Goal: Obtain resource: Download file/media

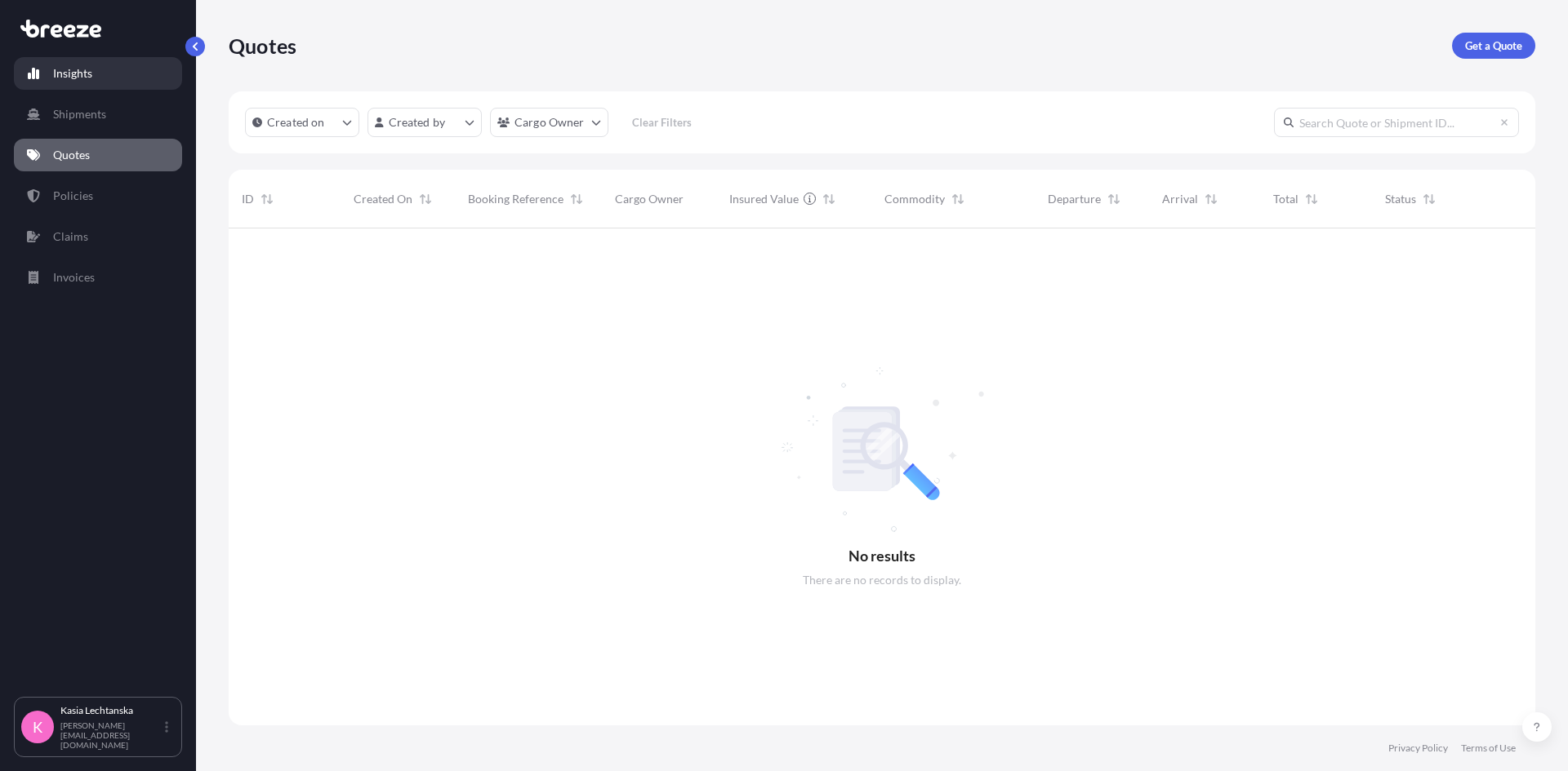
scroll to position [543, 1294]
click at [97, 148] on link "Quotes" at bounding box center [97, 156] width 168 height 33
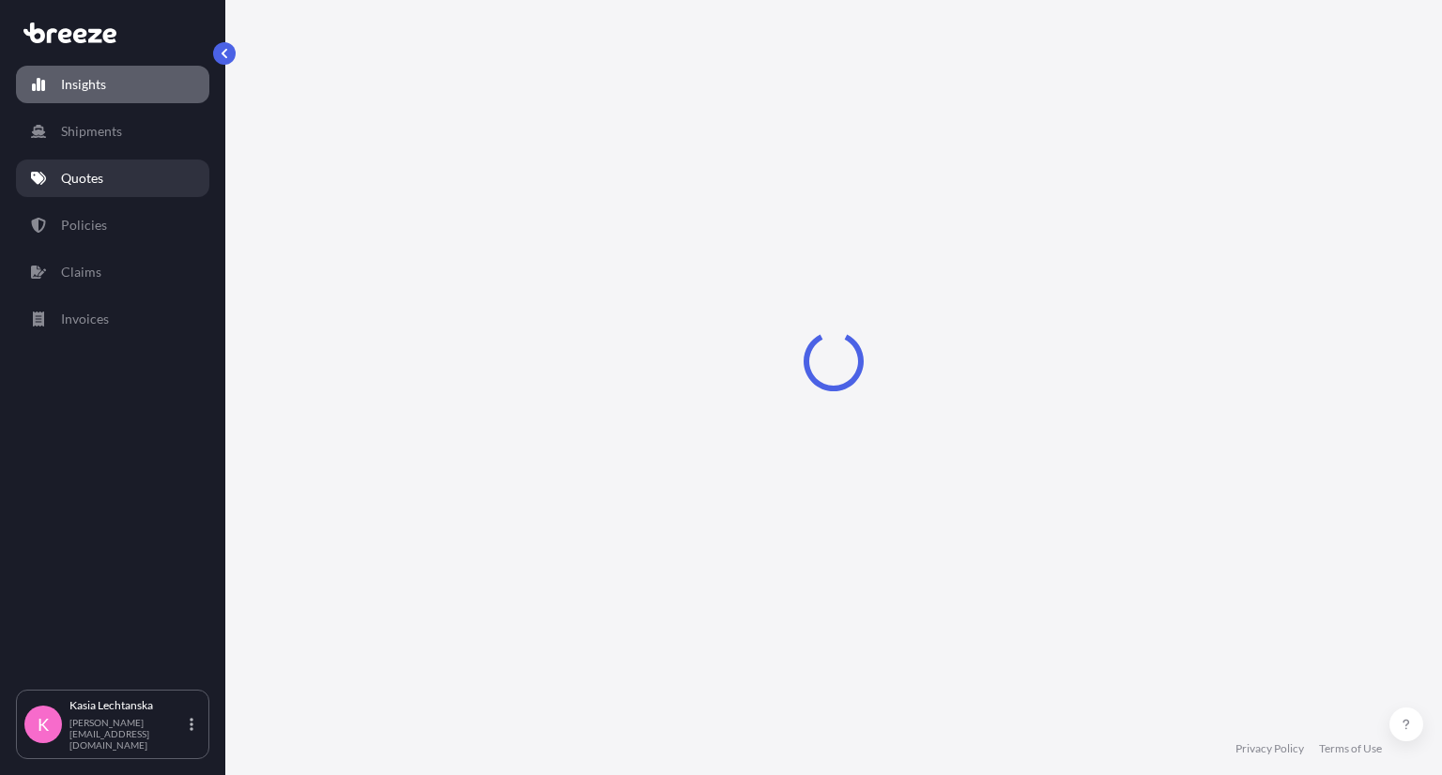
click at [127, 177] on link "Quotes" at bounding box center [112, 179] width 193 height 38
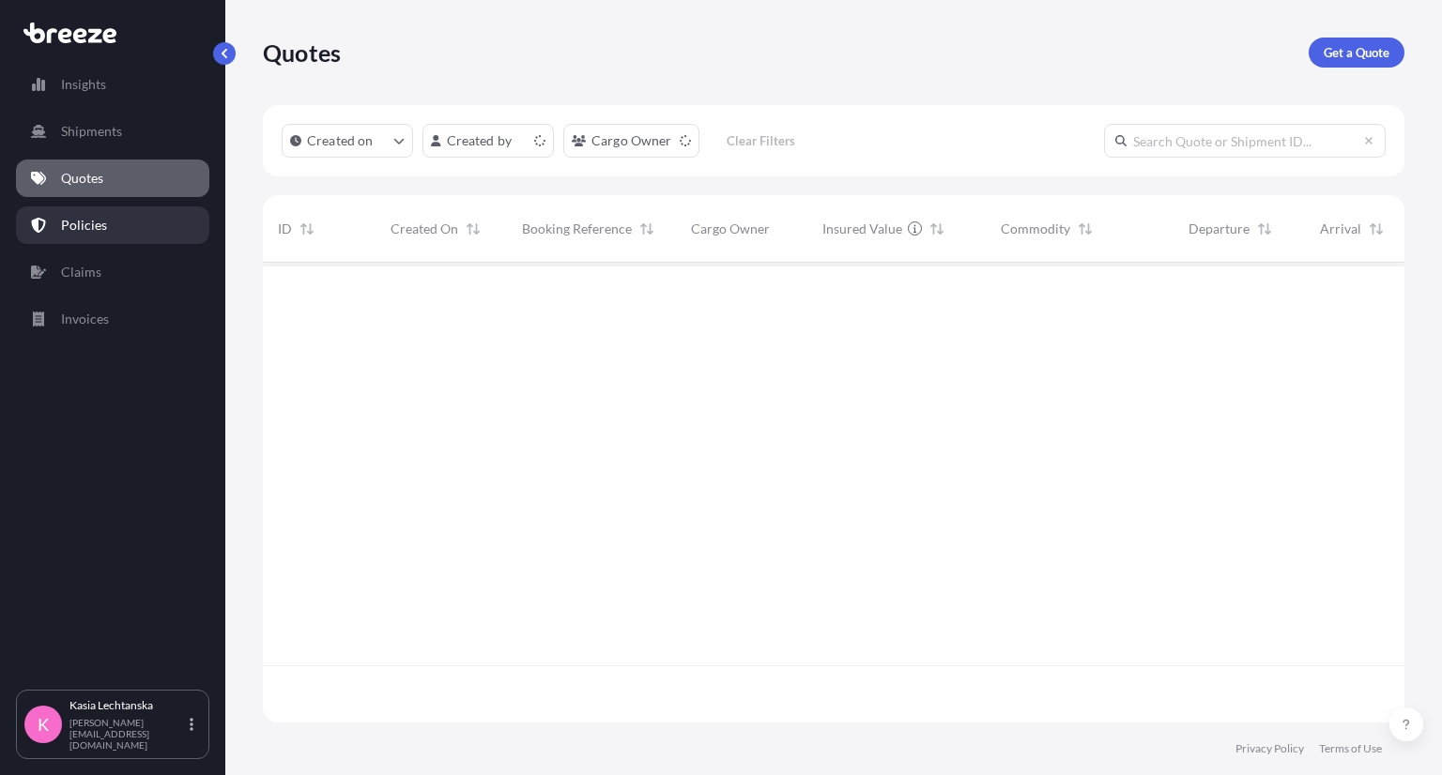
scroll to position [455, 1127]
click at [102, 222] on p "Policies" at bounding box center [84, 225] width 46 height 19
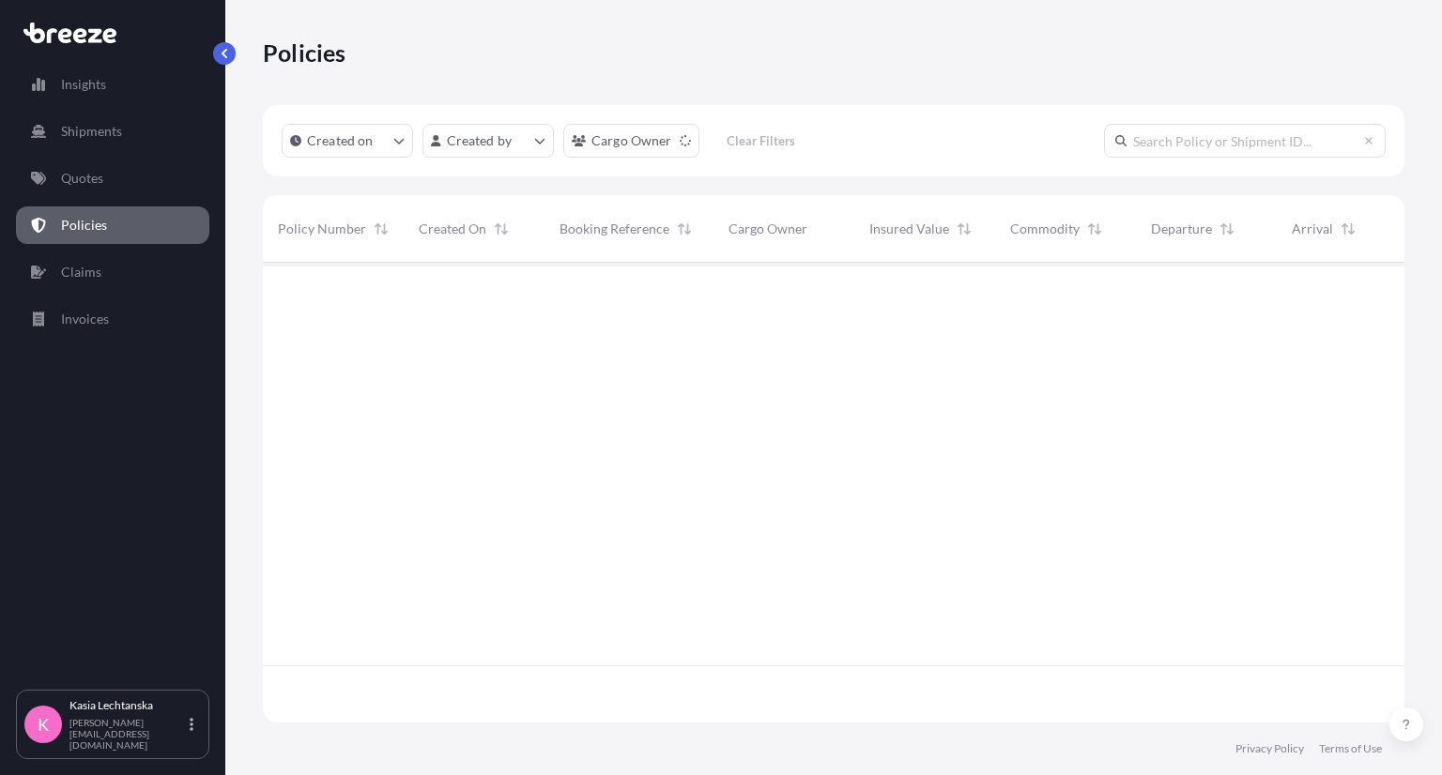
scroll to position [455, 1127]
click at [137, 225] on link "Policies" at bounding box center [112, 226] width 193 height 38
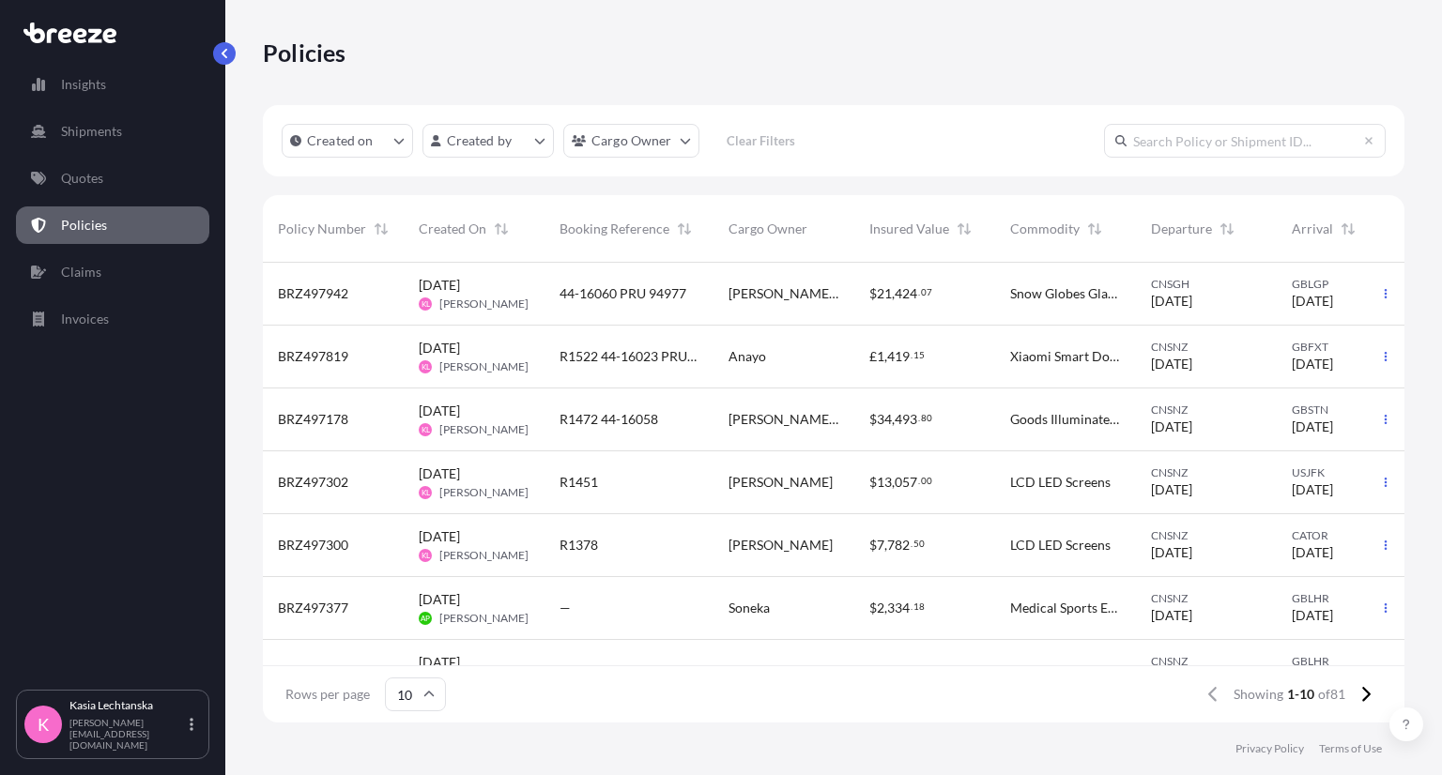
click at [653, 297] on span "44-16060 PRU 94977" at bounding box center [623, 293] width 127 height 19
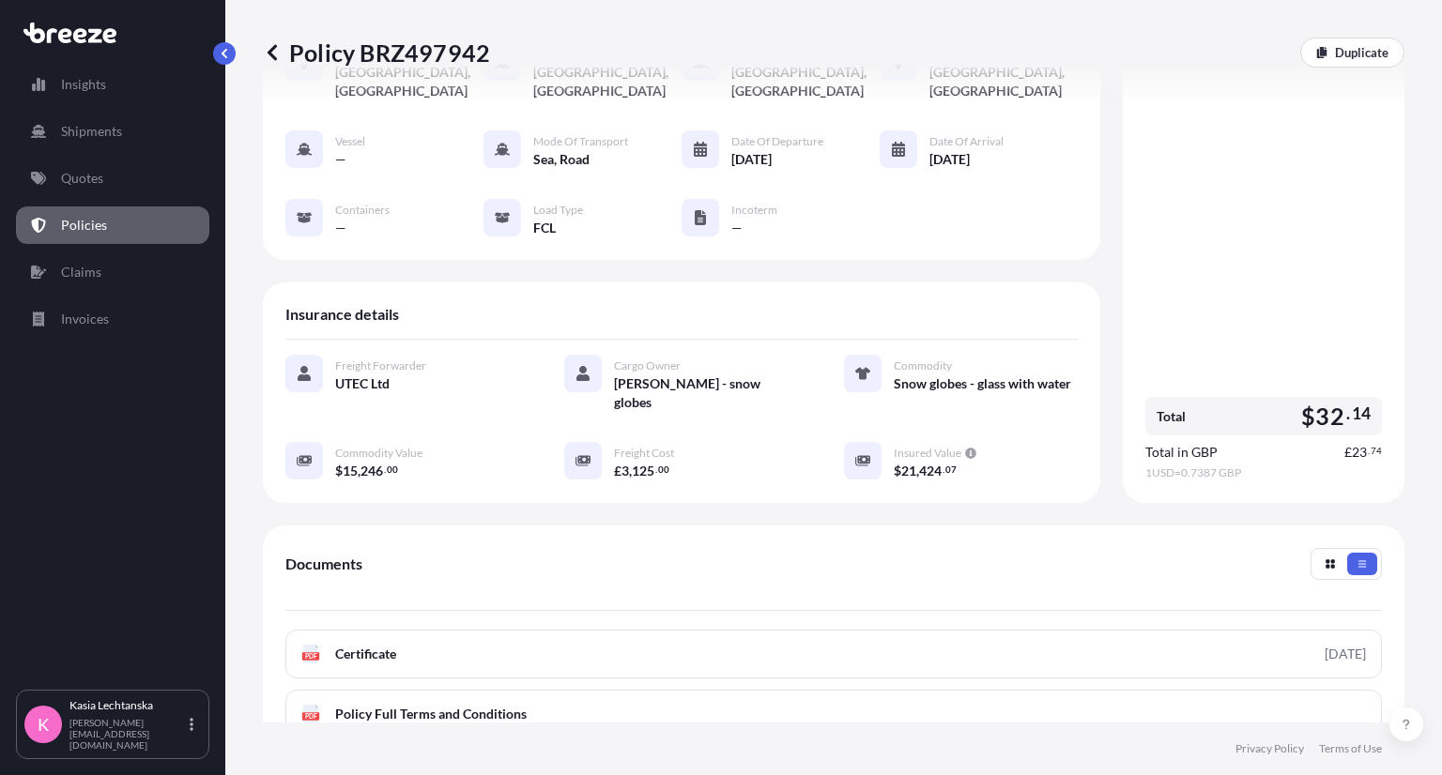
scroll to position [352, 0]
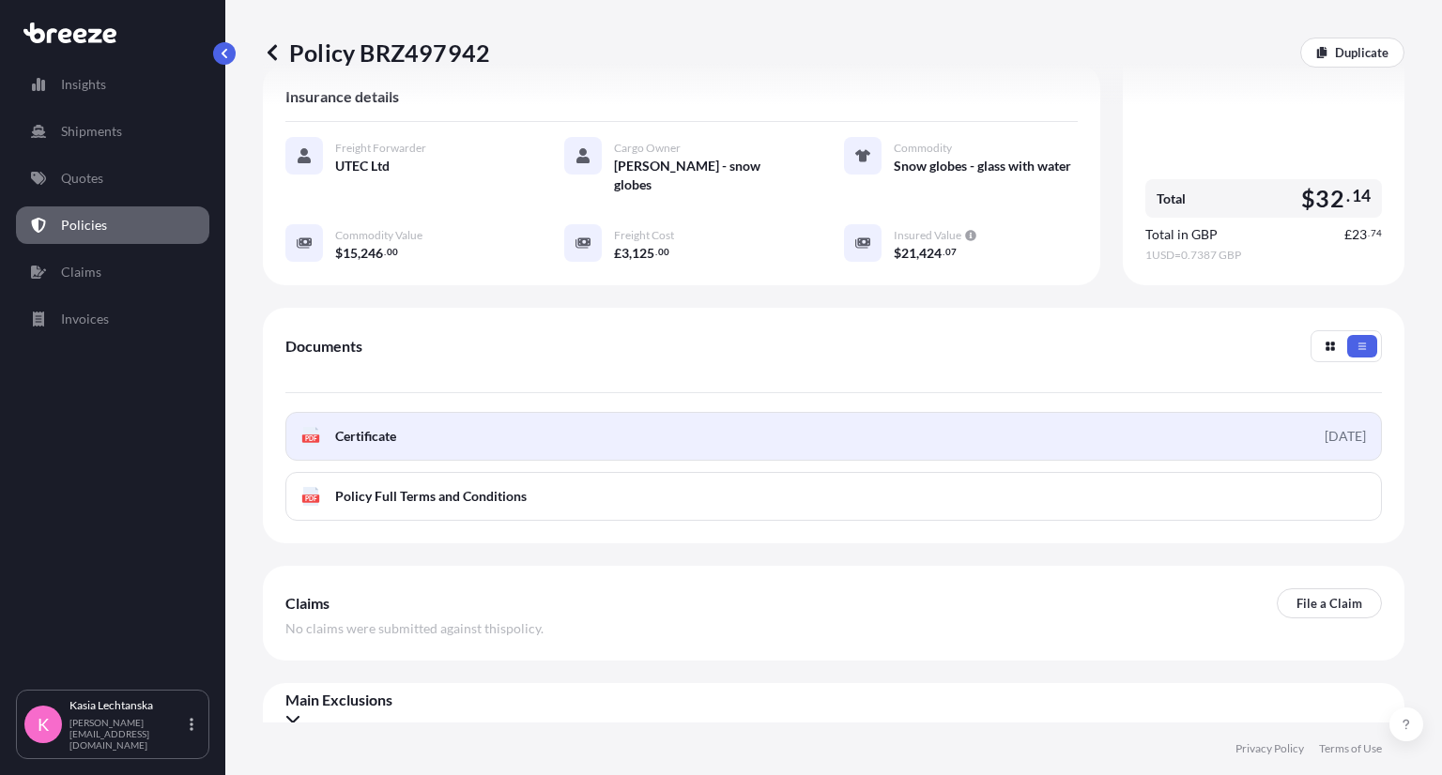
click at [576, 416] on link "PDF Certificate [DATE]" at bounding box center [833, 436] width 1097 height 49
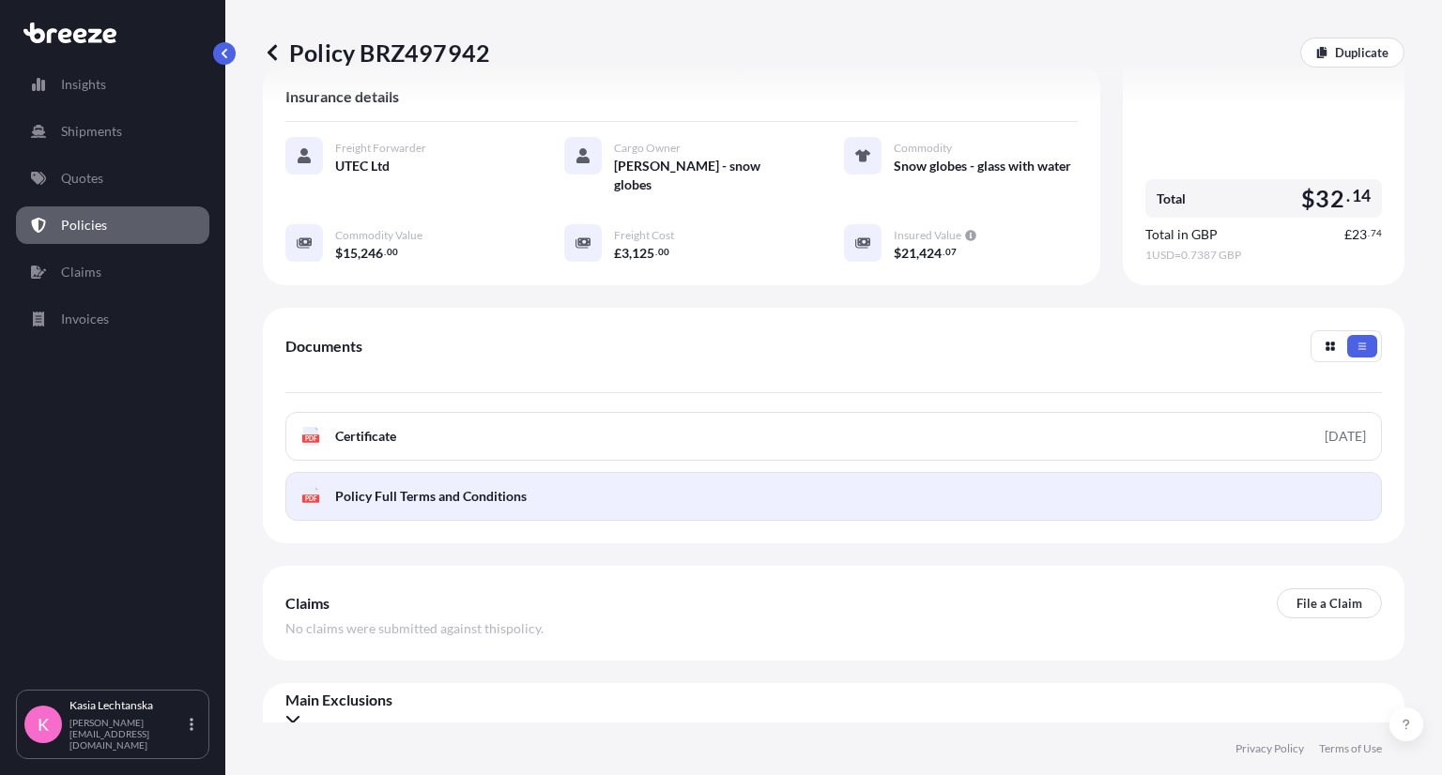
click at [990, 472] on link "PDF Policy Full Terms and Conditions" at bounding box center [833, 496] width 1097 height 49
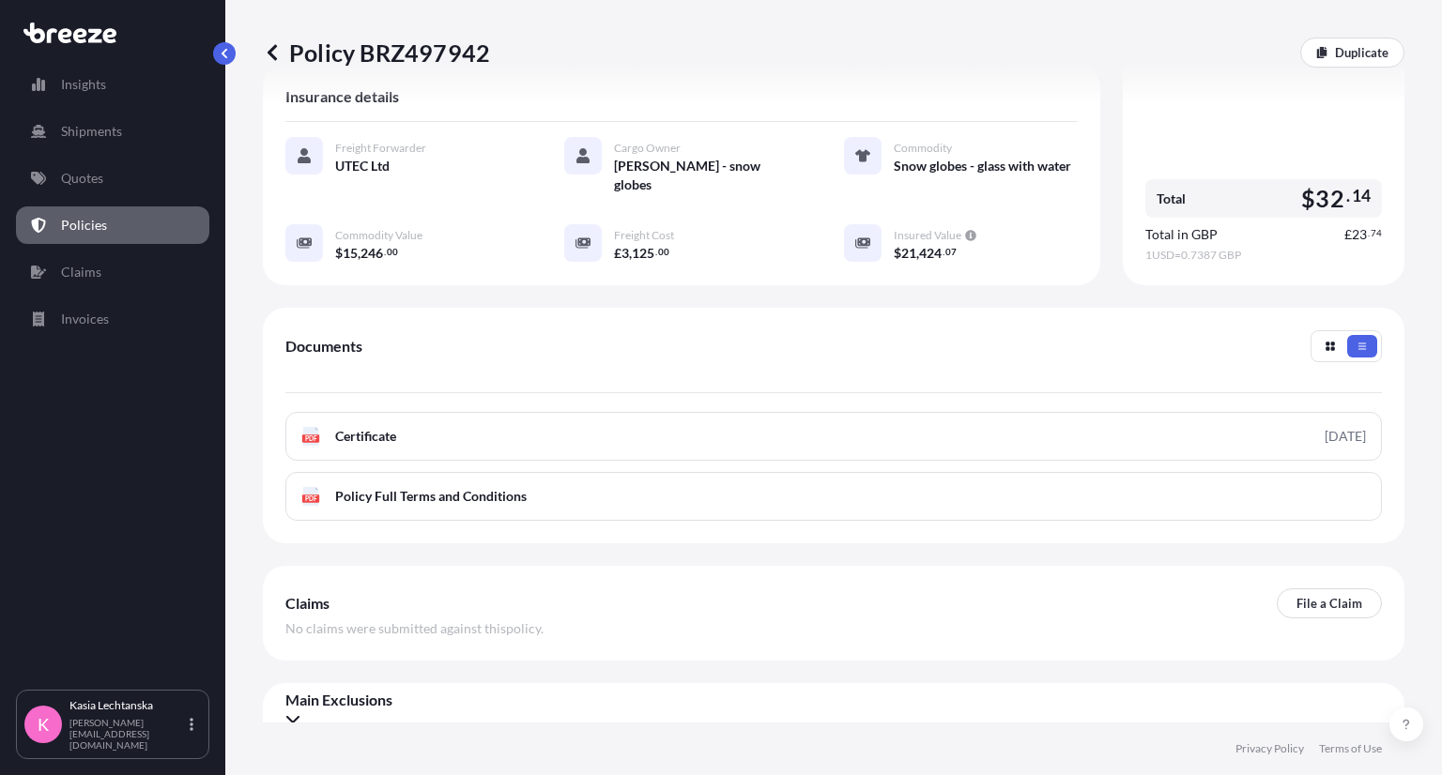
click at [85, 232] on p "Policies" at bounding box center [84, 225] width 46 height 19
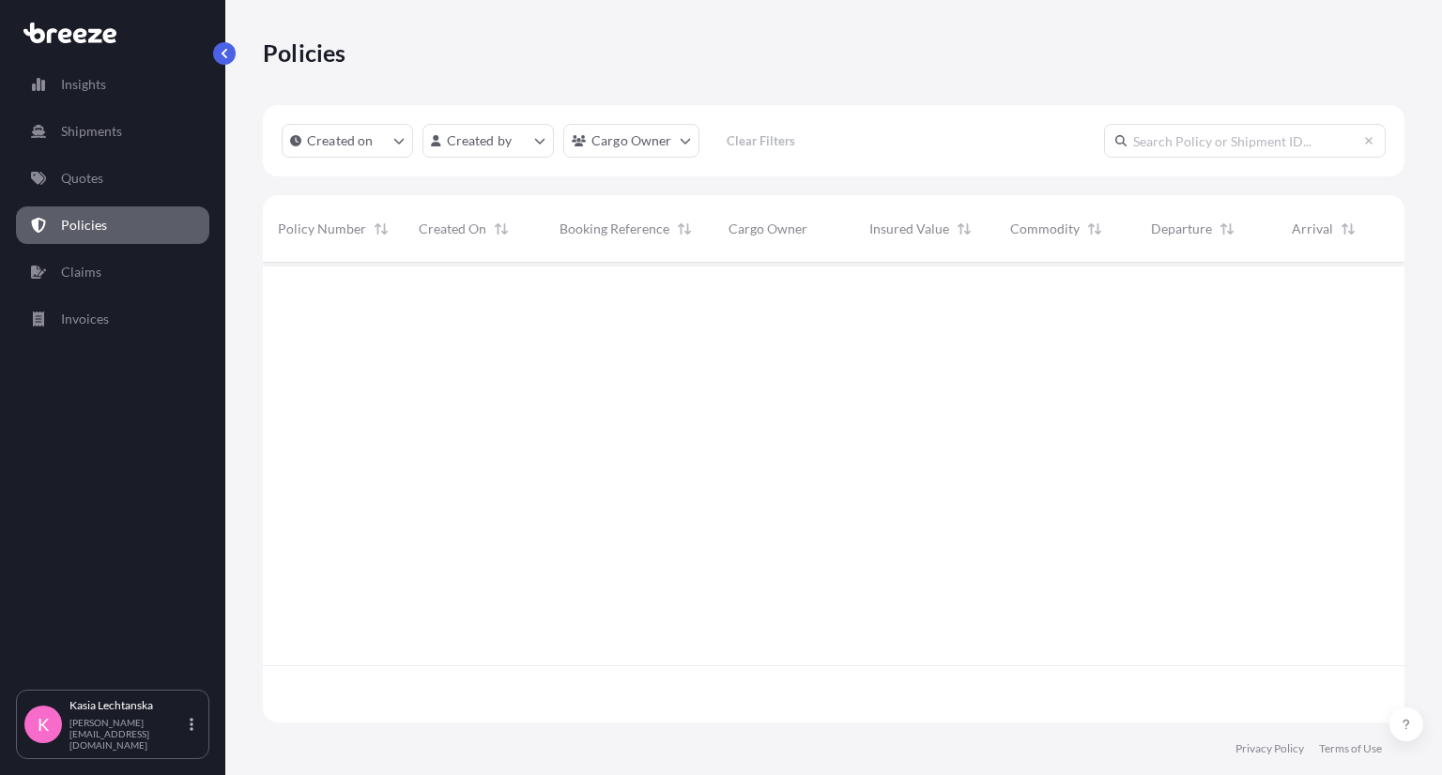
scroll to position [455, 1127]
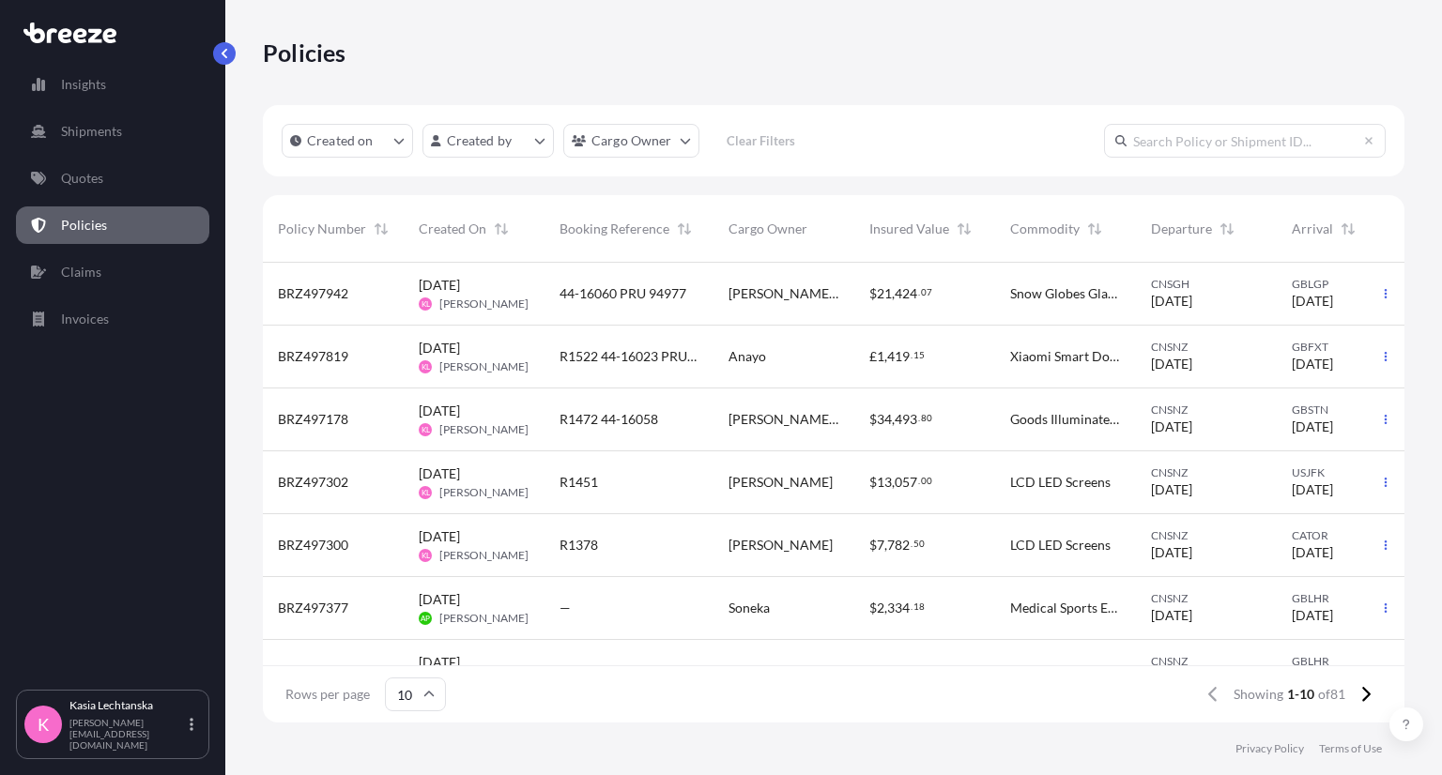
click at [565, 51] on div "Policies" at bounding box center [834, 53] width 1142 height 30
drag, startPoint x: 359, startPoint y: 295, endPoint x: 270, endPoint y: 293, distance: 88.3
click at [270, 293] on div "BRZ497942" at bounding box center [333, 294] width 141 height 63
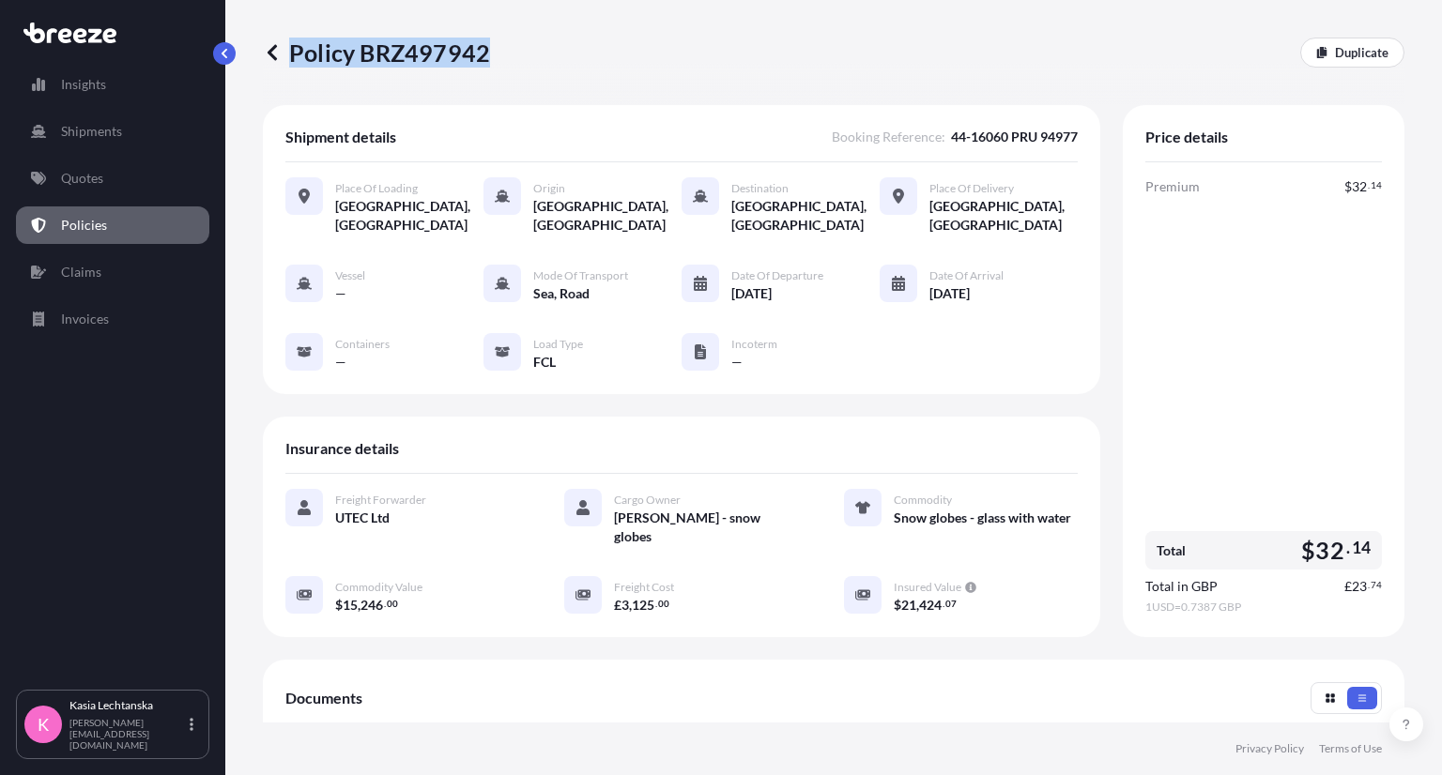
drag, startPoint x: 569, startPoint y: 54, endPoint x: 497, endPoint y: 75, distance: 75.4
click at [497, 75] on div "Policy BRZ497942 Duplicate" at bounding box center [834, 52] width 1142 height 105
copy p "Policy BRZ497942"
